Goal: Information Seeking & Learning: Find specific page/section

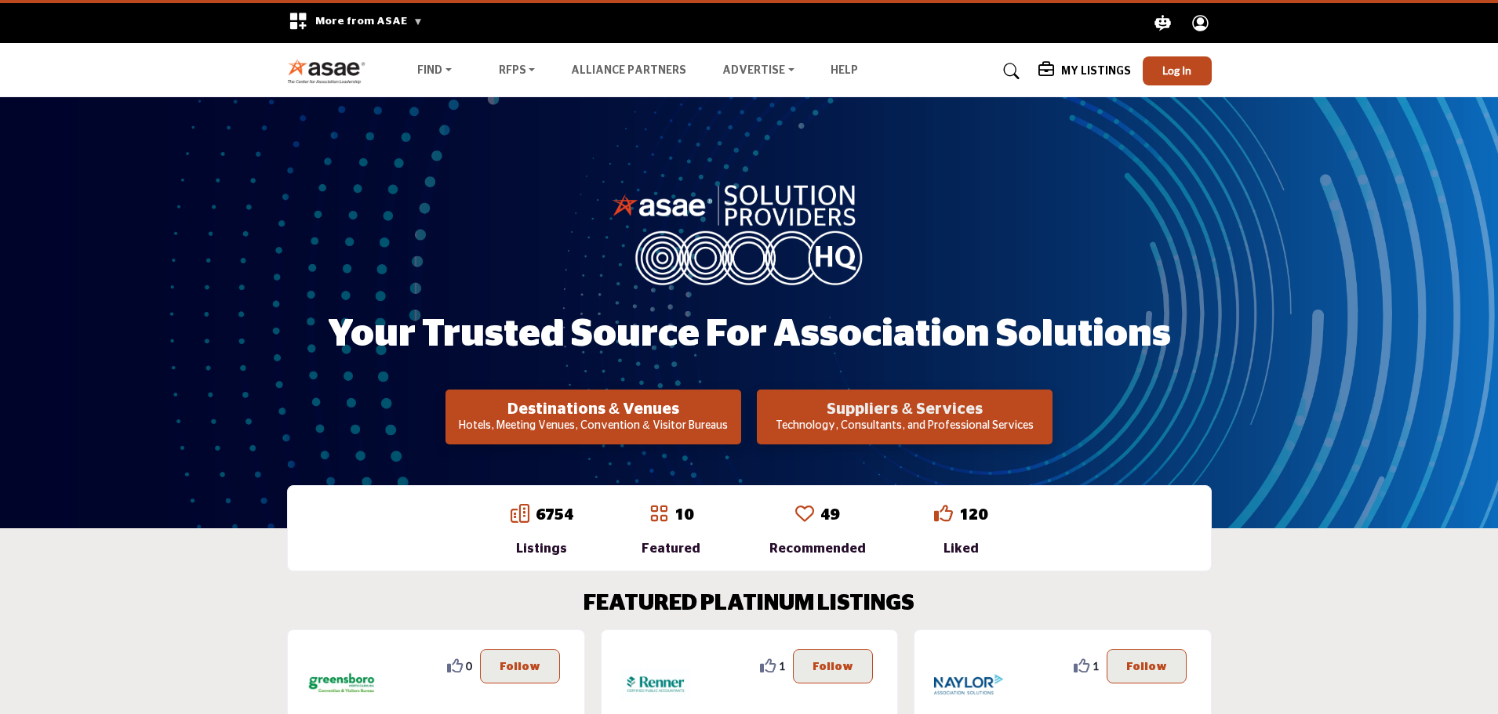
click at [736, 418] on h2 "Suppliers & Services" at bounding box center [593, 409] width 286 height 19
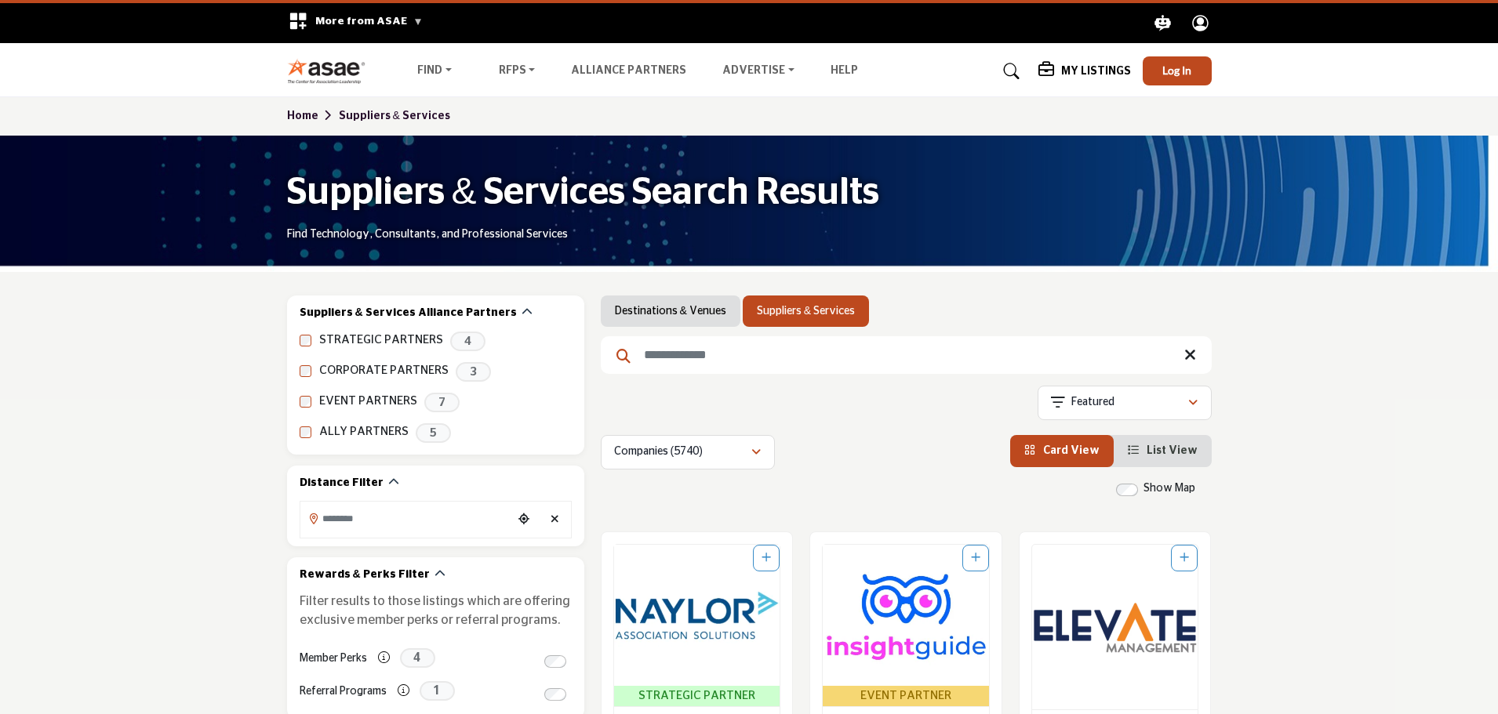
click at [694, 362] on input "Search Keyword" at bounding box center [906, 355] width 611 height 38
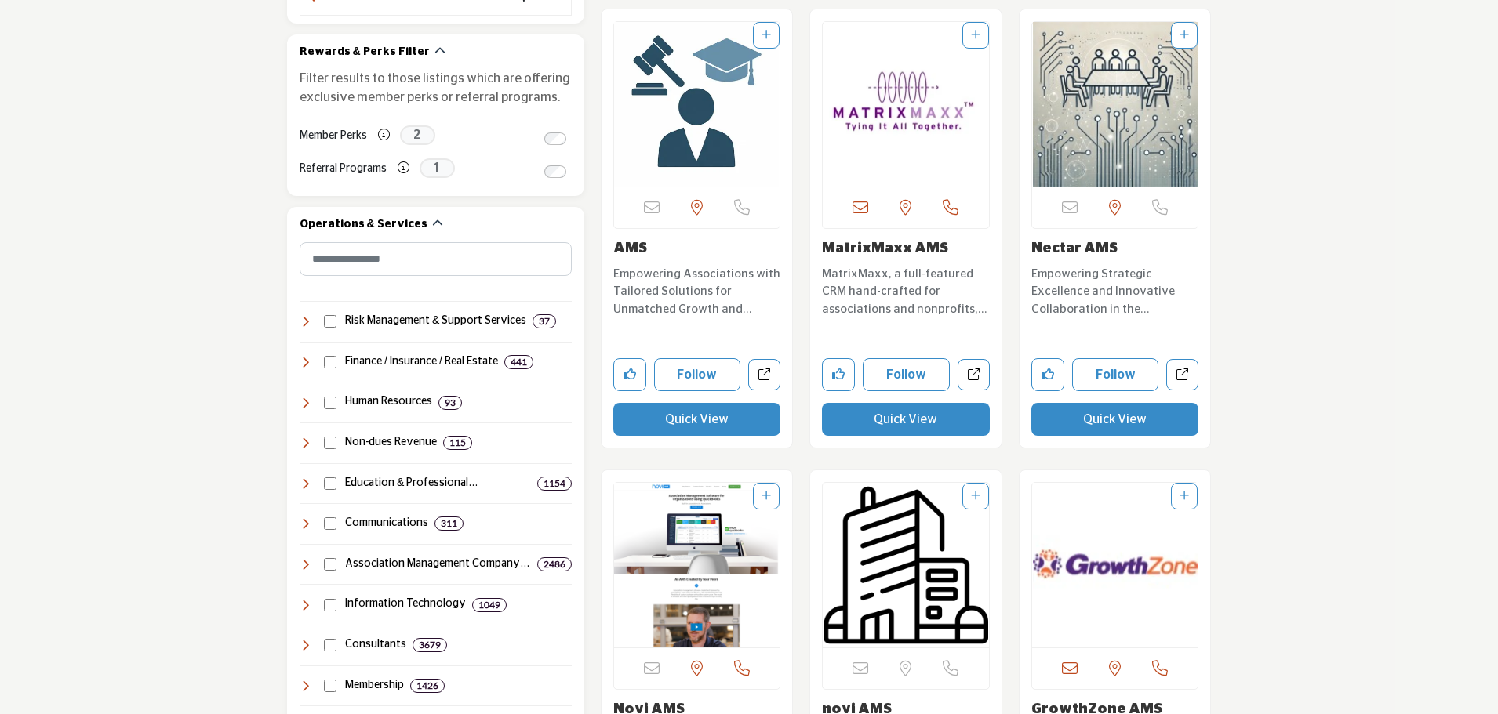
scroll to position [235, 0]
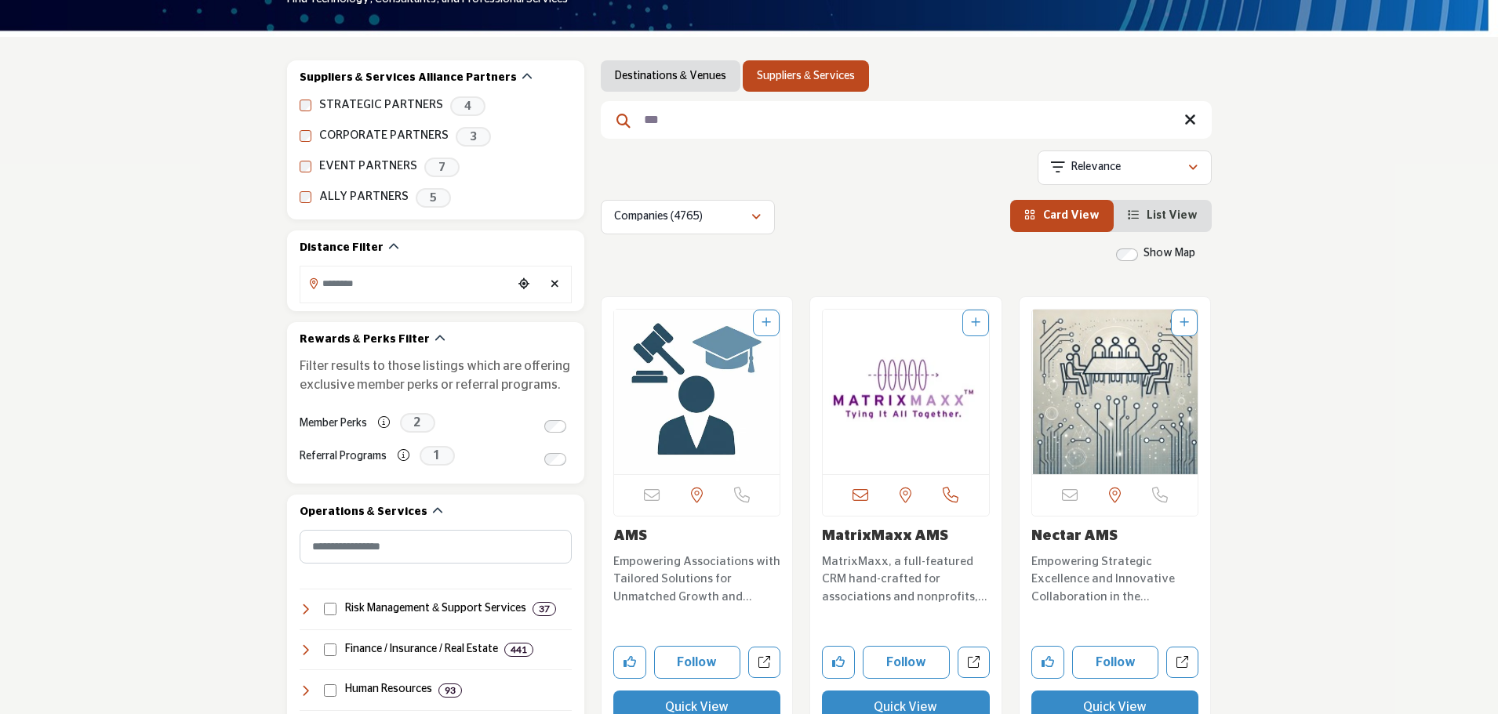
type input "***"
